Goal: Task Accomplishment & Management: Manage account settings

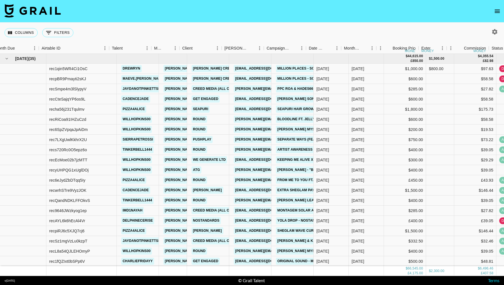
scroll to position [0, 8]
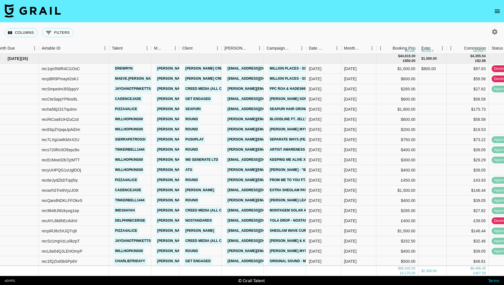
click at [498, 10] on icon "open drawer" at bounding box center [497, 11] width 5 height 3
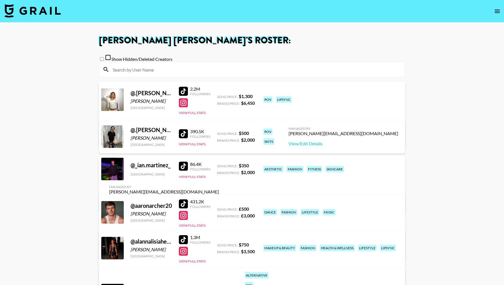
click at [242, 73] on input at bounding box center [255, 69] width 292 height 9
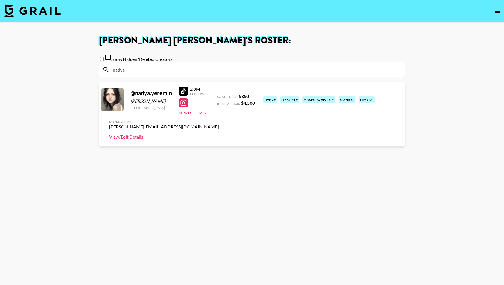
type input "nadya"
click at [219, 134] on link "View/Edit Details" at bounding box center [164, 137] width 110 height 6
click at [286, 72] on input "nadya" at bounding box center [255, 69] width 292 height 9
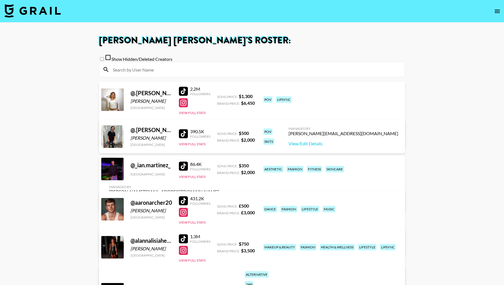
click at [117, 37] on h1 "Oliver Morgan Sparks 's Roster:" at bounding box center [252, 40] width 306 height 9
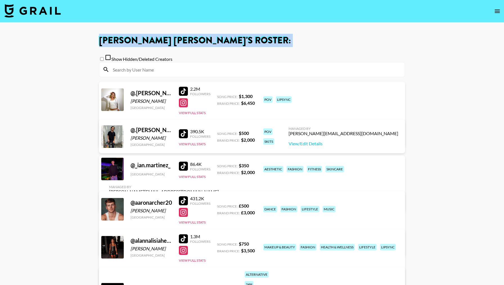
click at [117, 37] on h1 "Oliver Morgan Sparks 's Roster:" at bounding box center [252, 40] width 306 height 9
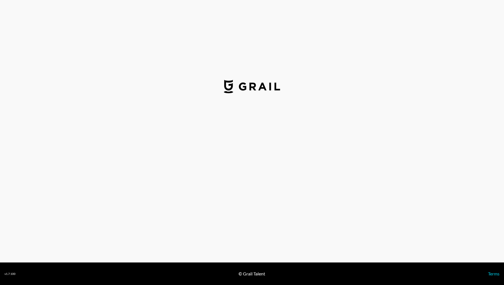
select select "USD"
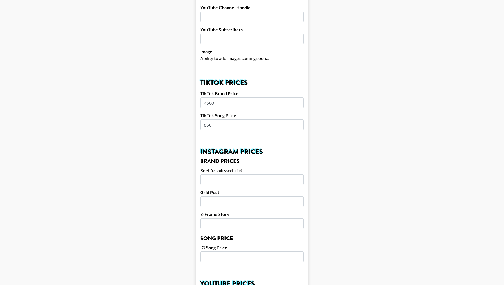
scroll to position [138, 0]
click at [237, 119] on input "850" at bounding box center [252, 124] width 104 height 11
type input "450"
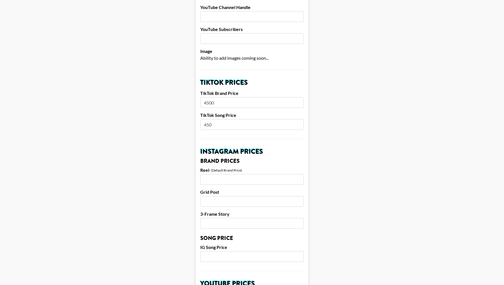
click at [368, 127] on main "Airtable ID: rec6lu2OT9v0hpvMl Manager(s) [PERSON_NAME][EMAIL_ADDRESS][DOMAIN_N…" at bounding box center [252, 248] width 495 height 708
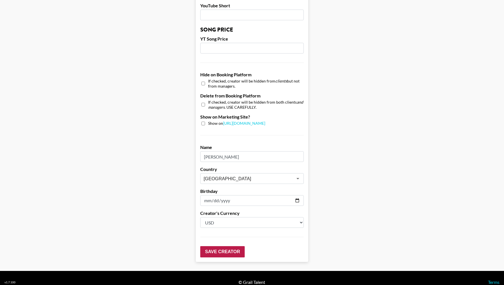
scroll to position [478, 0]
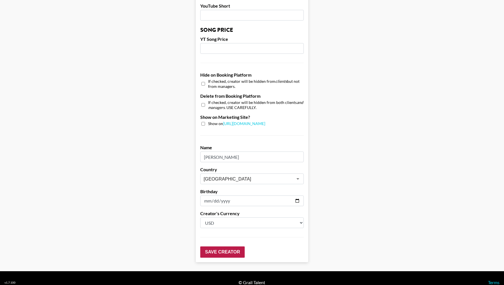
click at [227, 246] on input "Save Creator" at bounding box center [222, 251] width 44 height 11
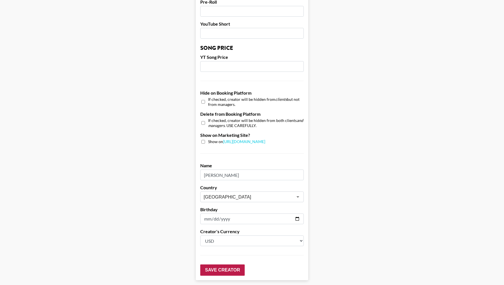
click at [230, 264] on input "Save Creator" at bounding box center [222, 269] width 44 height 11
